Goal: Entertainment & Leisure: Browse casually

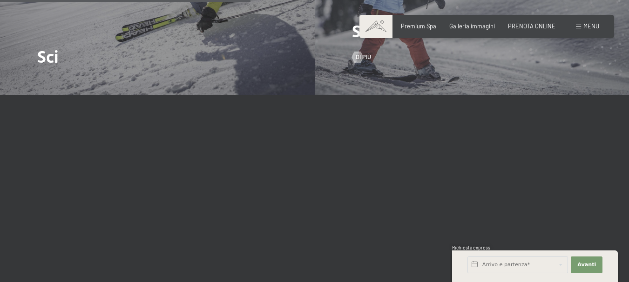
scroll to position [1030, 0]
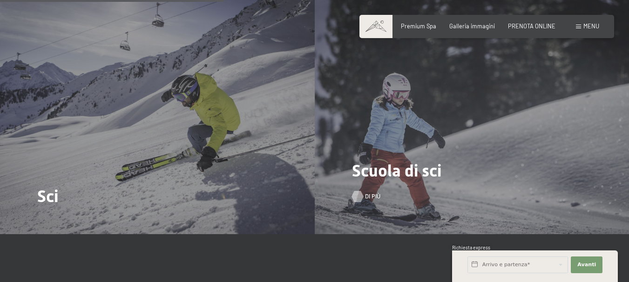
click at [359, 191] on div at bounding box center [357, 196] width 7 height 11
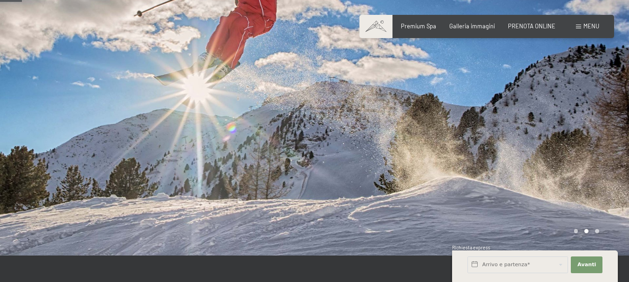
scroll to position [186, 0]
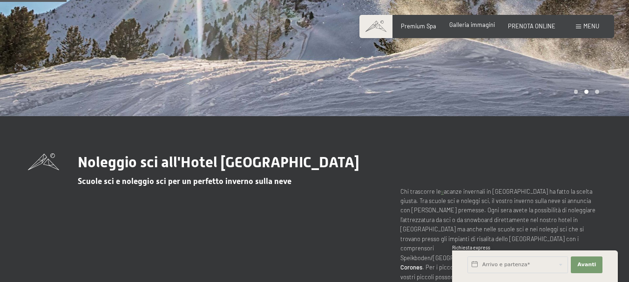
click at [468, 29] on div "Premium Spa Galleria immagini PRENOTA ONLINE" at bounding box center [471, 26] width 194 height 8
click at [465, 27] on span "Galleria immagini" at bounding box center [472, 24] width 46 height 7
